Goal: Navigation & Orientation: Find specific page/section

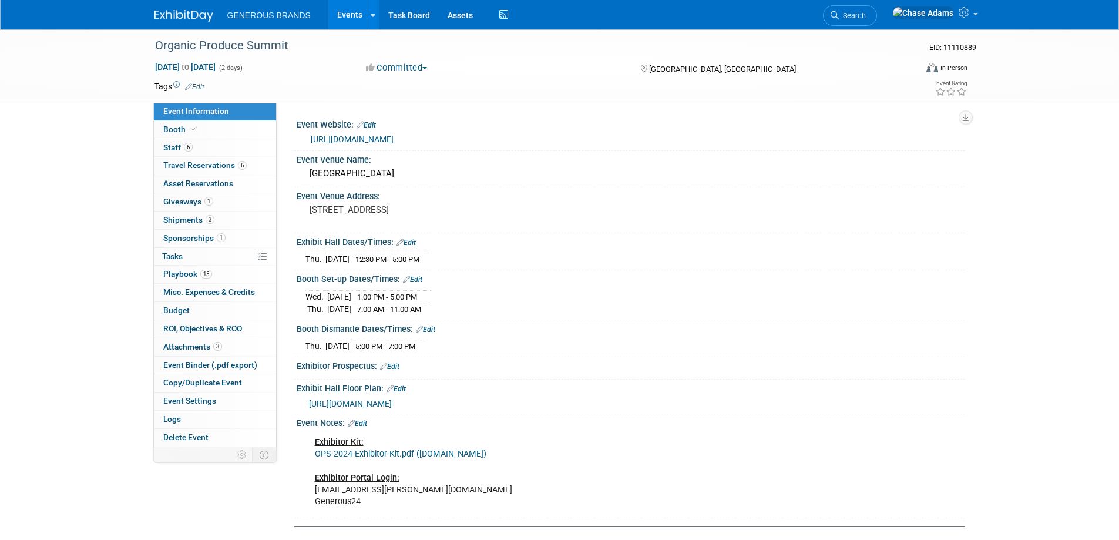
click at [190, 19] on img at bounding box center [183, 16] width 59 height 12
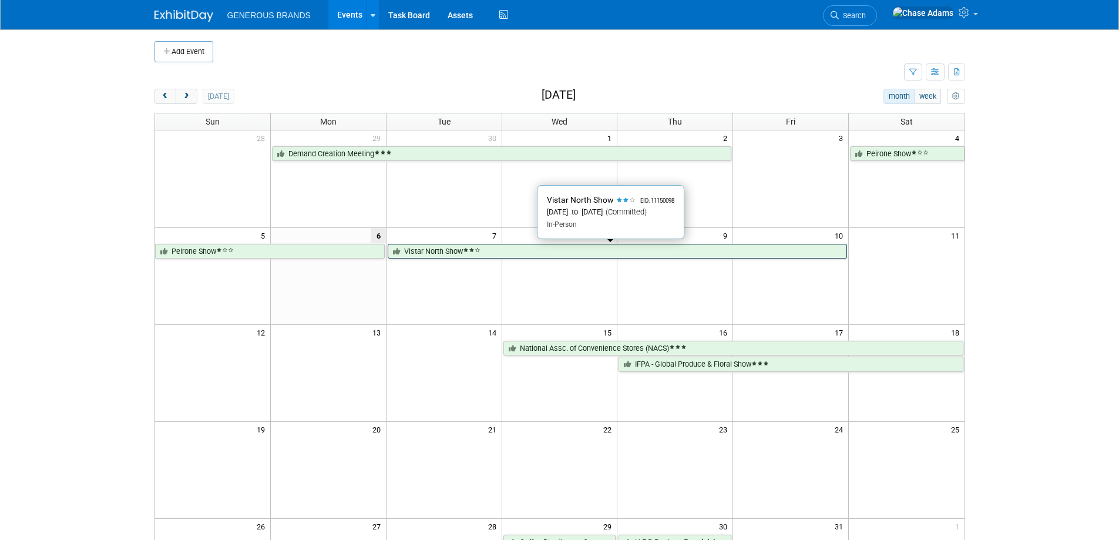
click at [439, 254] on link "Vistar North Show" at bounding box center [617, 251] width 459 height 15
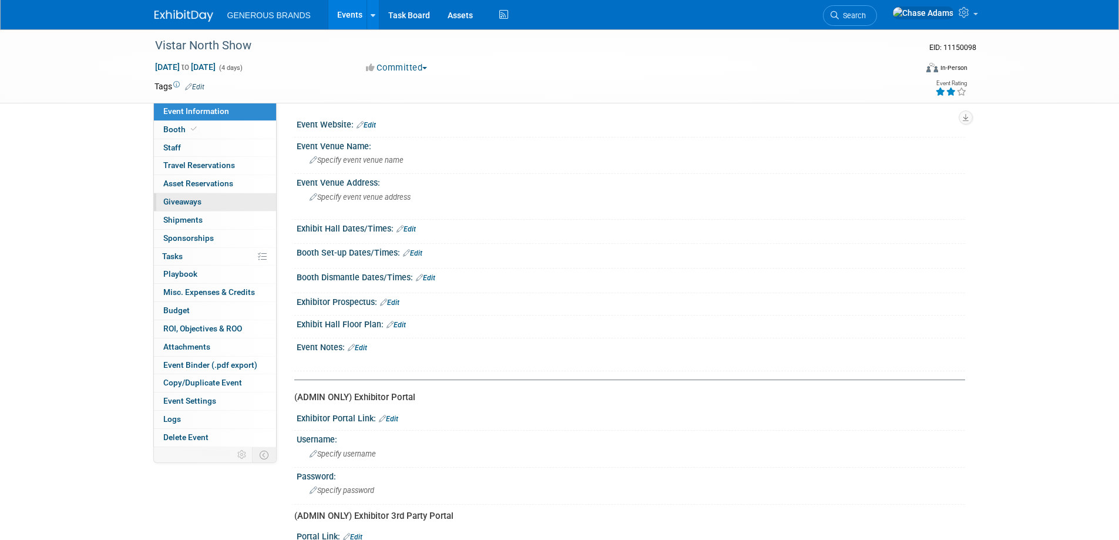
click at [184, 202] on span "Giveaways 0" at bounding box center [182, 201] width 38 height 9
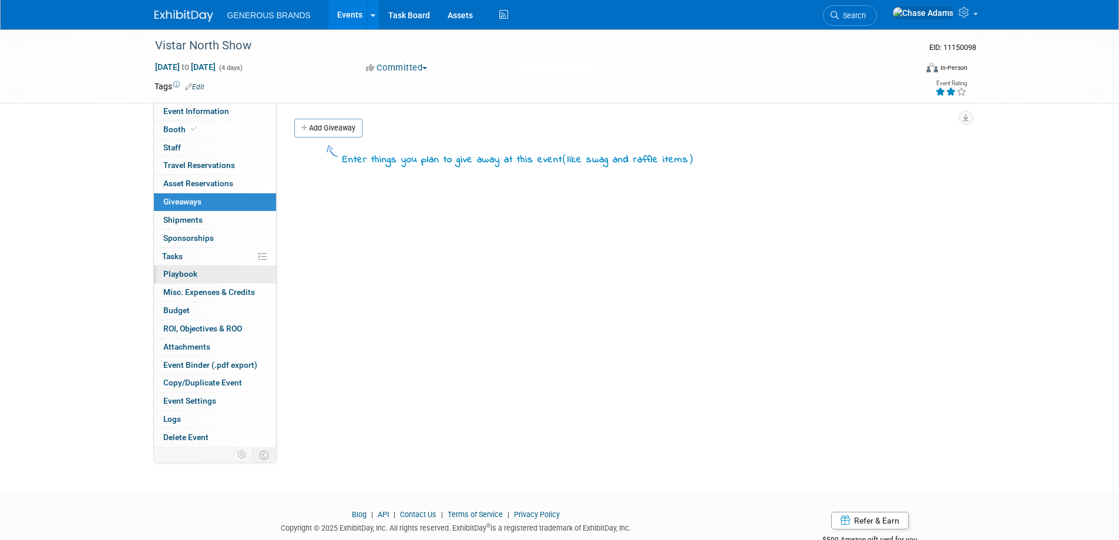
click at [188, 276] on span "Playbook 0" at bounding box center [180, 273] width 34 height 9
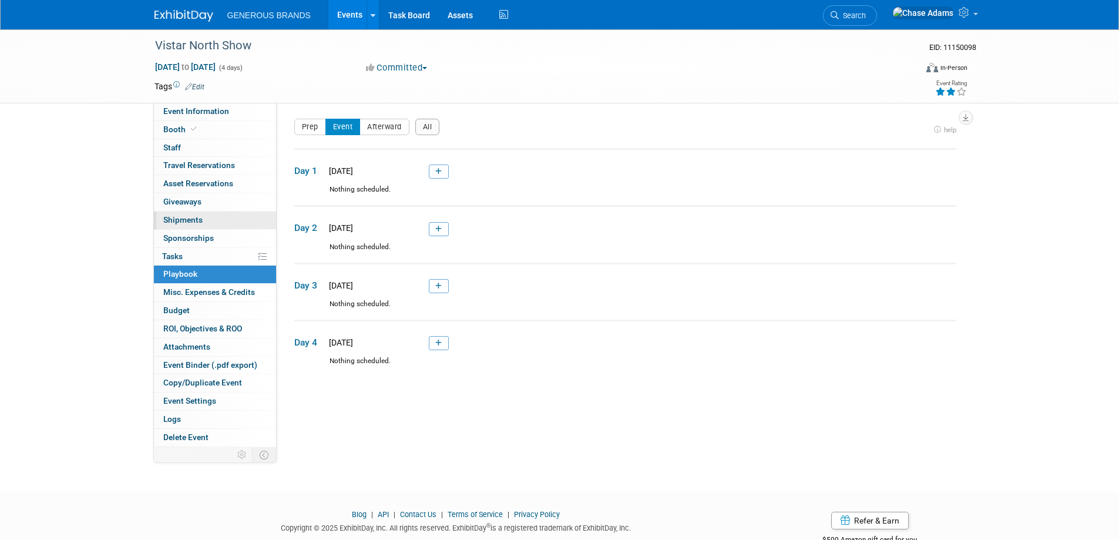
click at [187, 225] on link "0 Shipments 0" at bounding box center [215, 220] width 122 height 18
